Goal: Transaction & Acquisition: Obtain resource

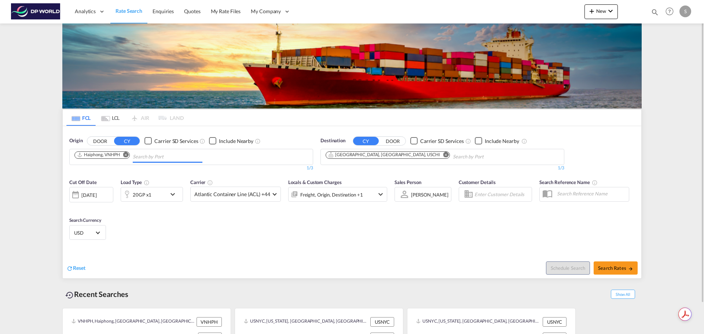
click at [152, 154] on input "Chips input." at bounding box center [168, 157] width 70 height 12
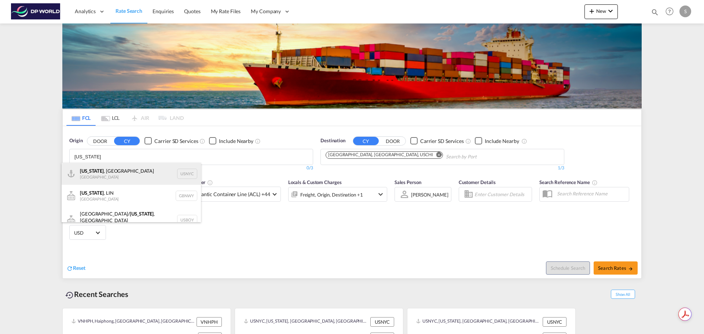
type input "[US_STATE]"
click at [144, 176] on div "[US_STATE] , [GEOGRAPHIC_DATA] [GEOGRAPHIC_DATA] USNYC" at bounding box center [131, 174] width 139 height 22
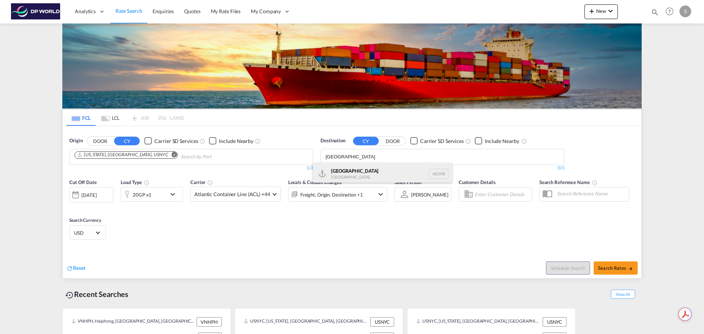
type input "[GEOGRAPHIC_DATA]"
click at [391, 171] on div "[GEOGRAPHIC_DATA] [GEOGRAPHIC_DATA] AEDXB" at bounding box center [382, 174] width 139 height 22
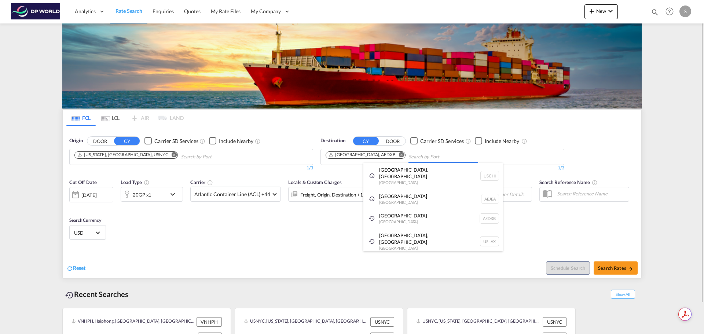
click at [401, 155] on body "Analytics Dashboard Rate Search Enquiries Quotes My Rate Files My Company" at bounding box center [352, 167] width 704 height 334
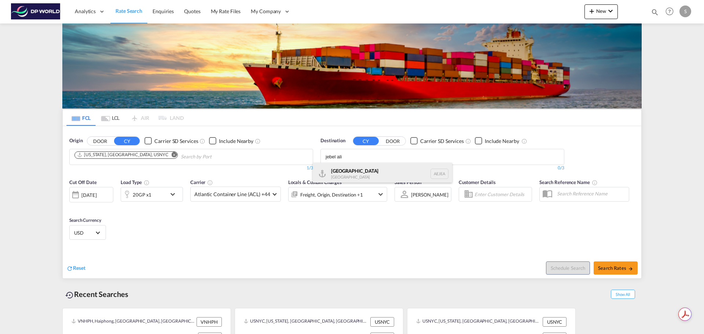
type input "jebel ali"
drag, startPoint x: 389, startPoint y: 168, endPoint x: 407, endPoint y: 173, distance: 18.6
click at [389, 168] on div "[GEOGRAPHIC_DATA] [GEOGRAPHIC_DATA]" at bounding box center [382, 174] width 139 height 22
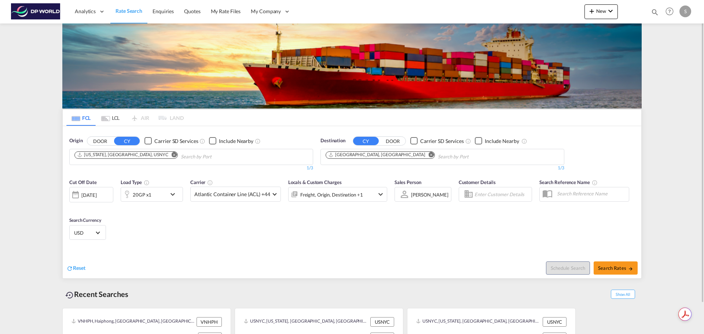
drag, startPoint x: 391, startPoint y: 242, endPoint x: 396, endPoint y: 233, distance: 10.1
click at [391, 242] on div "Cut Off Date [DATE] [DATE] Load Type 20GP x1 Carrier Atlantic Container Line (A…" at bounding box center [352, 210] width 579 height 71
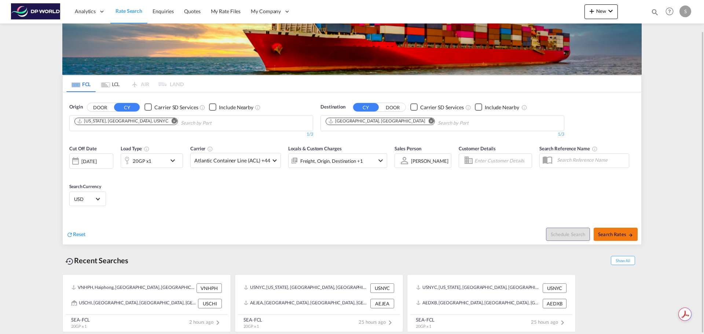
click at [612, 229] on button "Search Rates" at bounding box center [616, 234] width 44 height 13
type input "USNYC to AEJEA / [DATE]"
